Goal: Transaction & Acquisition: Download file/media

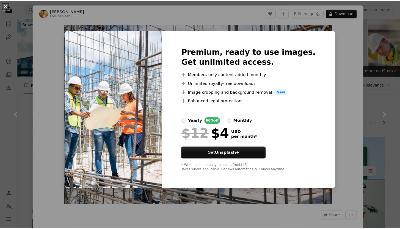
scroll to position [212, 0]
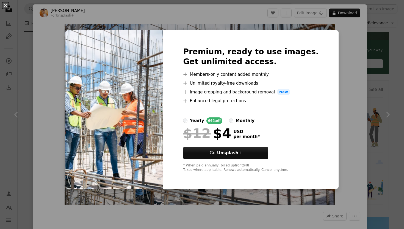
click at [330, 41] on div "An X shape Premium, ready to use images. Get unlimited access. A plus sign Memb…" at bounding box center [202, 114] width 404 height 229
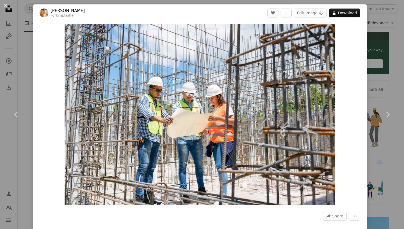
click at [387, 78] on div "An X shape Chevron left Chevron right [PERSON_NAME] For Unsplash+ A heart A plu…" at bounding box center [202, 114] width 404 height 229
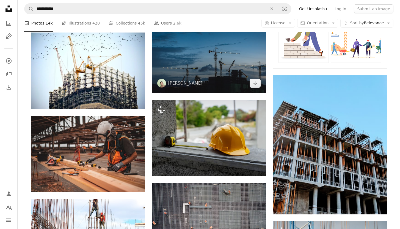
scroll to position [354, 0]
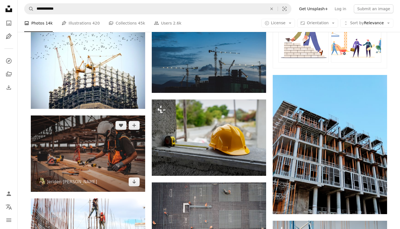
click at [121, 115] on img at bounding box center [88, 153] width 114 height 76
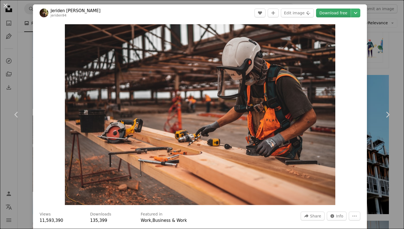
click at [334, 13] on link "Download free" at bounding box center [333, 13] width 35 height 9
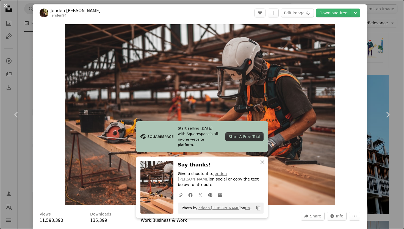
click at [373, 44] on div "An X shape Chevron left Chevron right Jeriden [PERSON_NAME] jeriden94 A heart A…" at bounding box center [202, 114] width 404 height 229
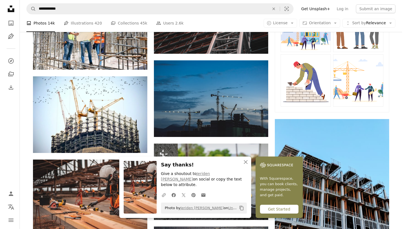
scroll to position [312, 0]
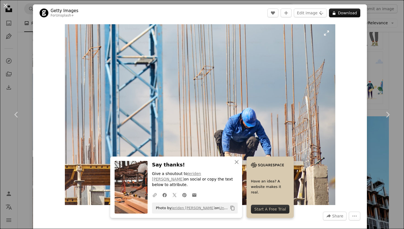
click at [290, 72] on img "Zoom in on this image" at bounding box center [200, 114] width 271 height 180
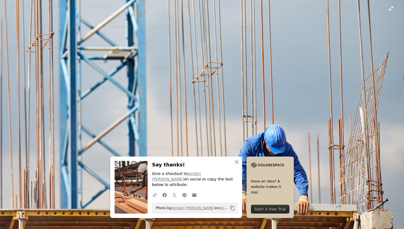
scroll to position [18, 0]
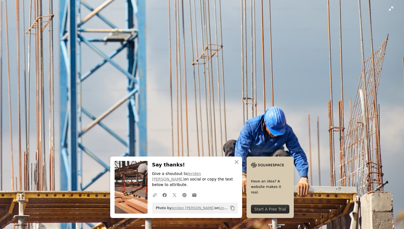
click at [360, 42] on img "Zoom out on this image" at bounding box center [202, 117] width 405 height 270
